Goal: Find specific page/section: Find specific page/section

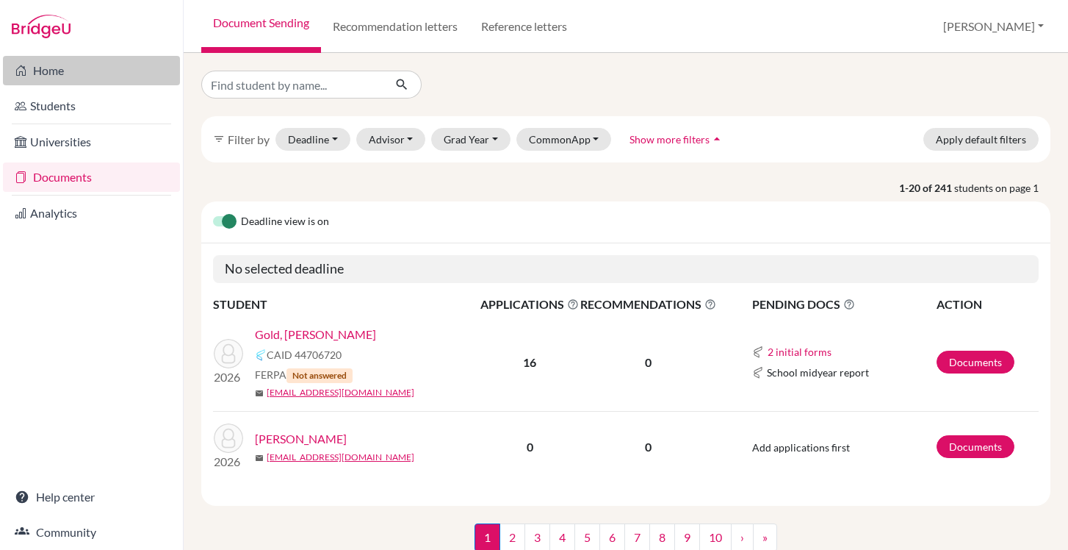
click at [62, 79] on link "Home" at bounding box center [91, 70] width 177 height 29
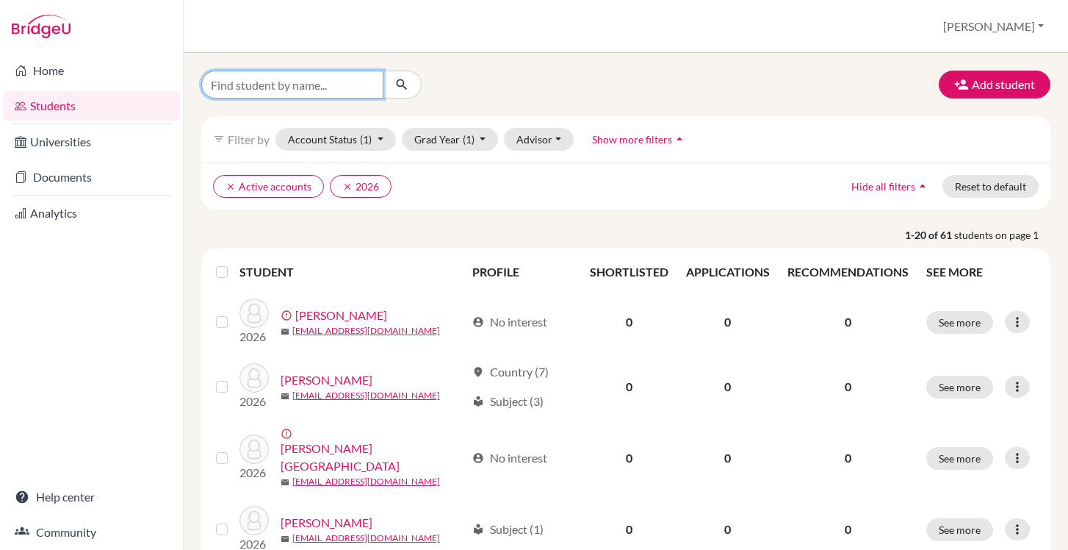
click at [311, 86] on input "Find student by name..." at bounding box center [292, 85] width 182 height 28
type input "ye"
click button "submit" at bounding box center [402, 85] width 39 height 28
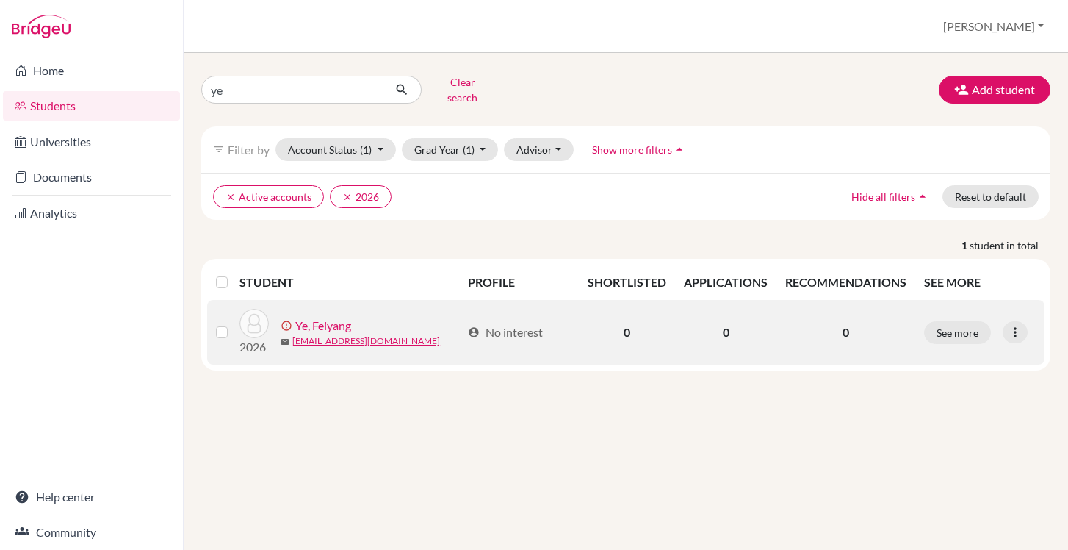
click at [326, 317] on link "Ye, Feiyang" at bounding box center [323, 326] width 56 height 18
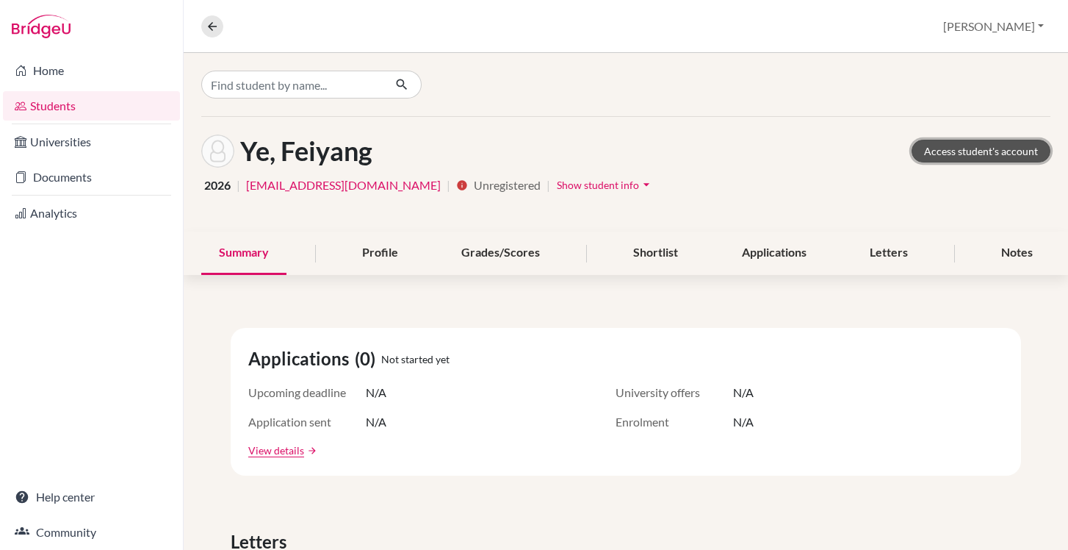
click at [998, 150] on link "Access student's account" at bounding box center [981, 151] width 139 height 23
